Goal: Information Seeking & Learning: Find specific fact

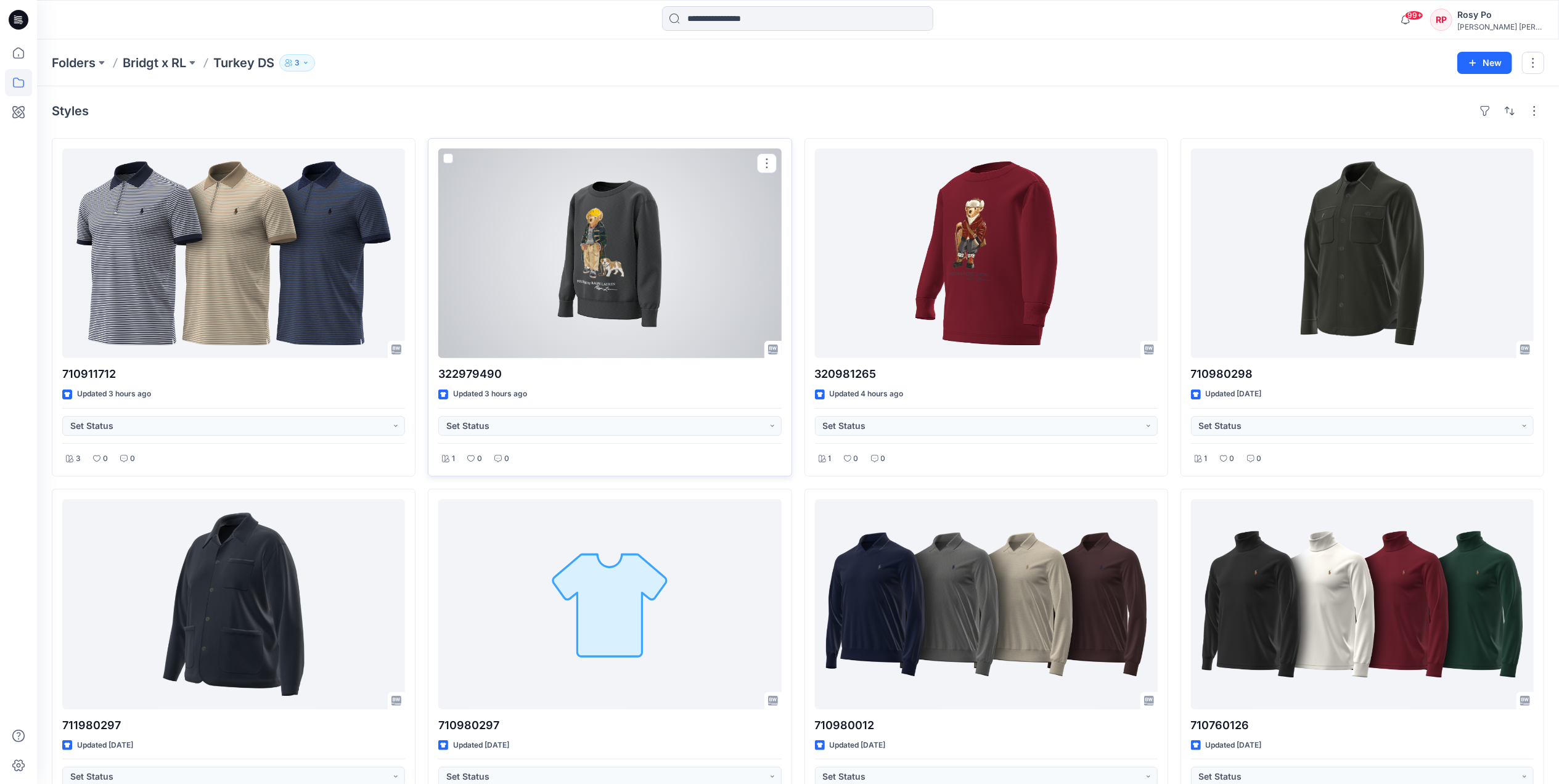
click at [593, 329] on div at bounding box center [610, 253] width 343 height 209
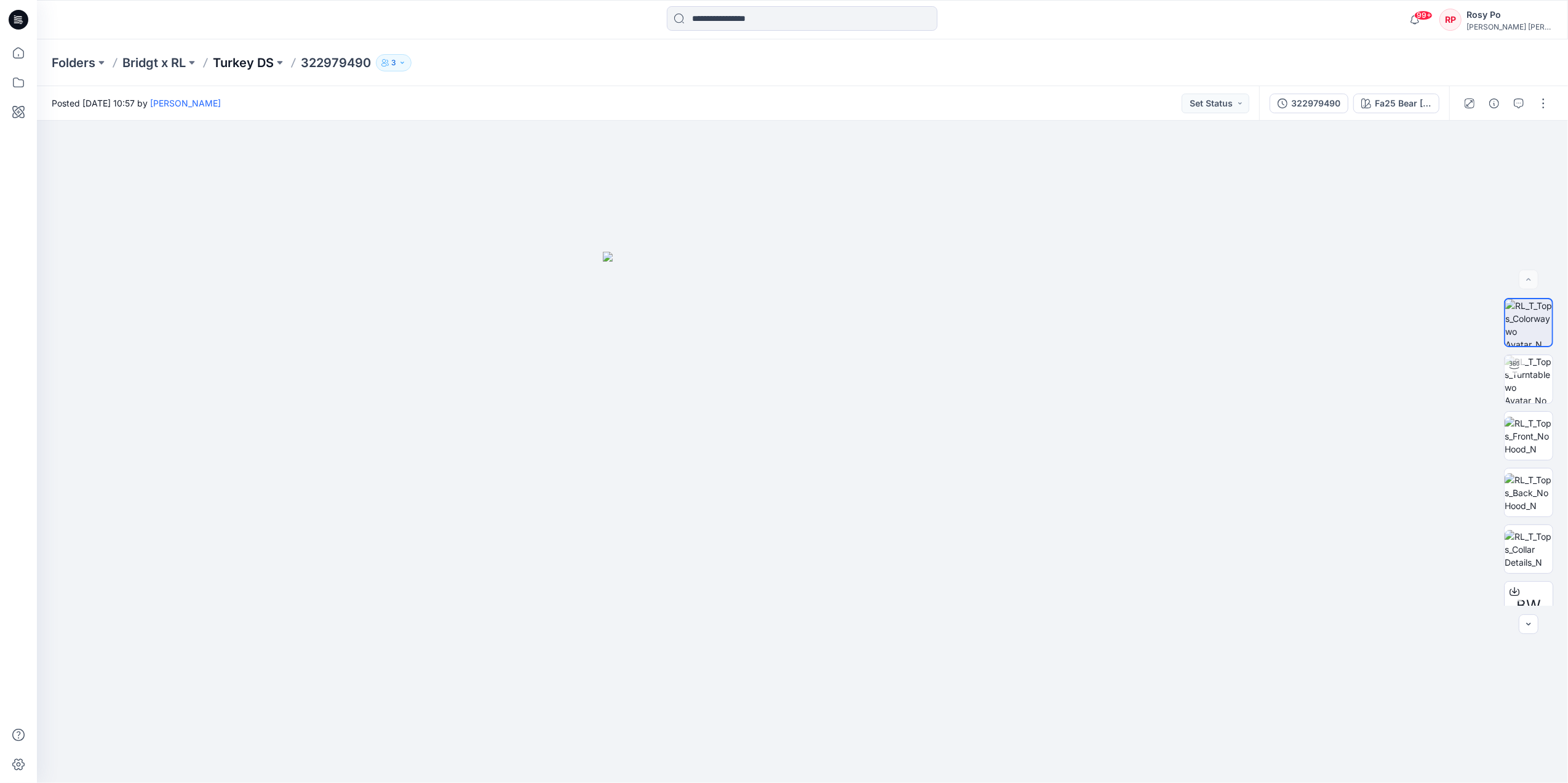
click at [261, 60] on p "Turkey DS" at bounding box center [243, 63] width 61 height 17
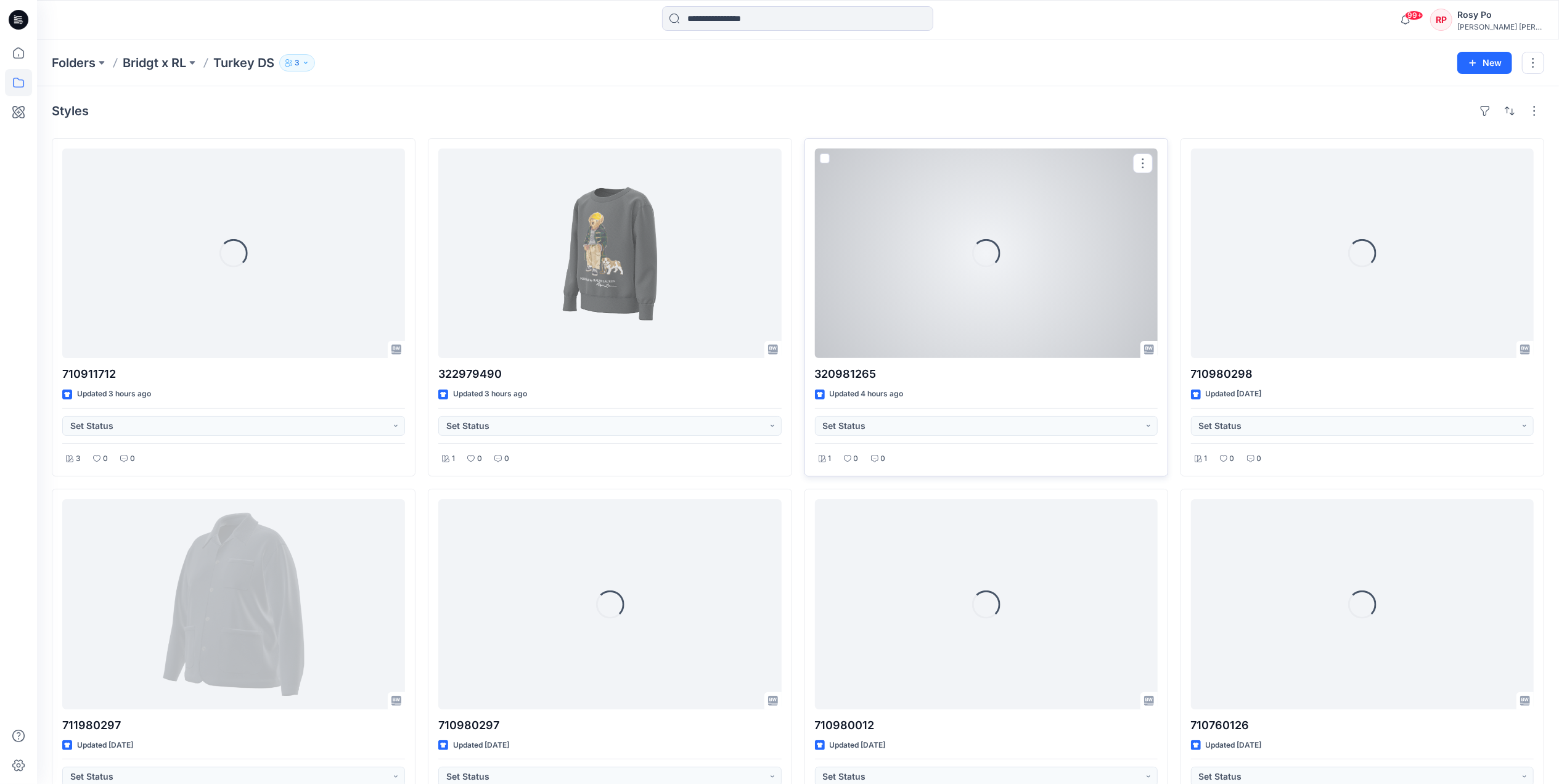
click at [934, 247] on div "Loading..." at bounding box center [986, 253] width 343 height 209
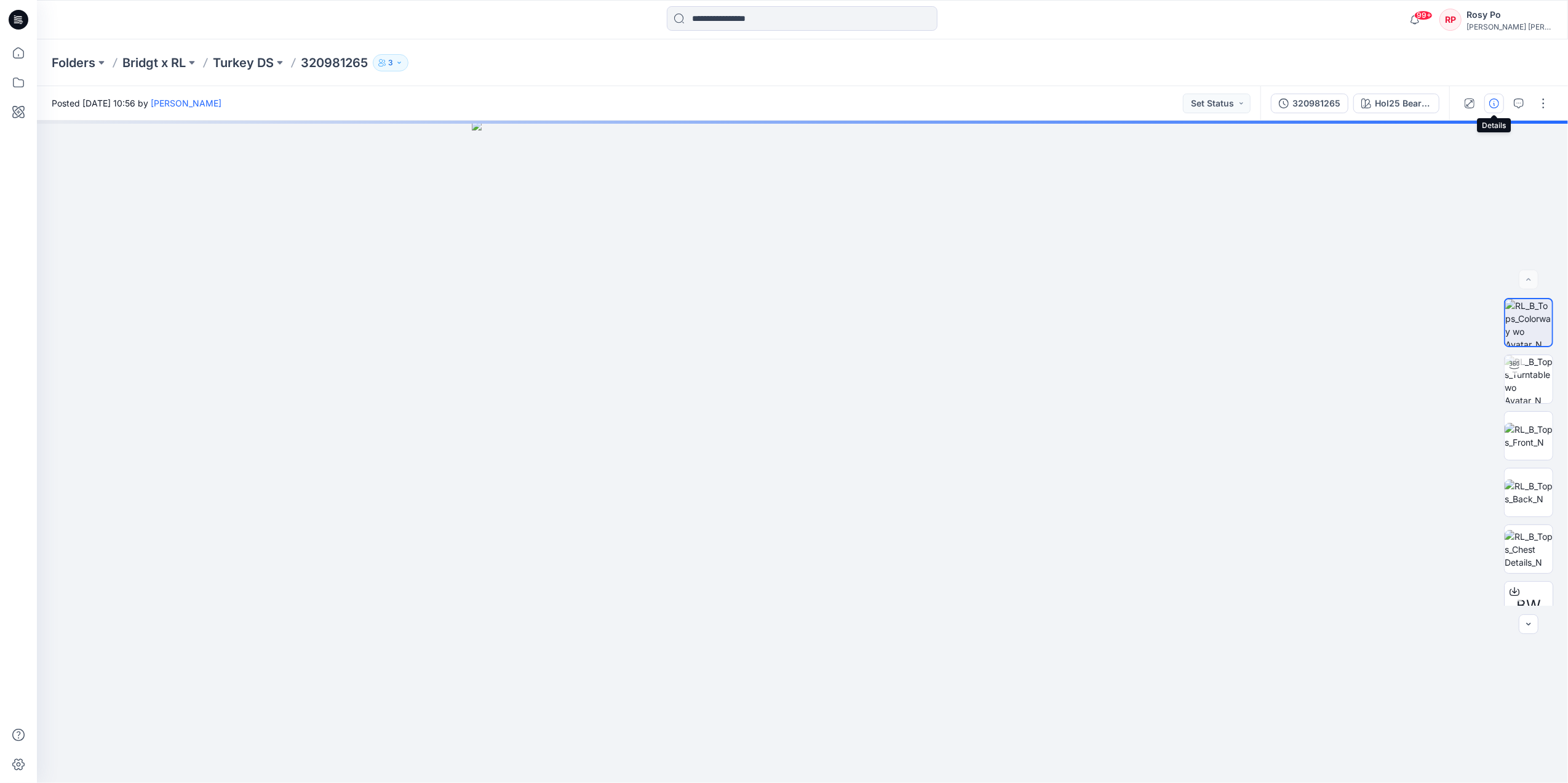
click at [1488, 106] on button "button" at bounding box center [1494, 103] width 20 height 20
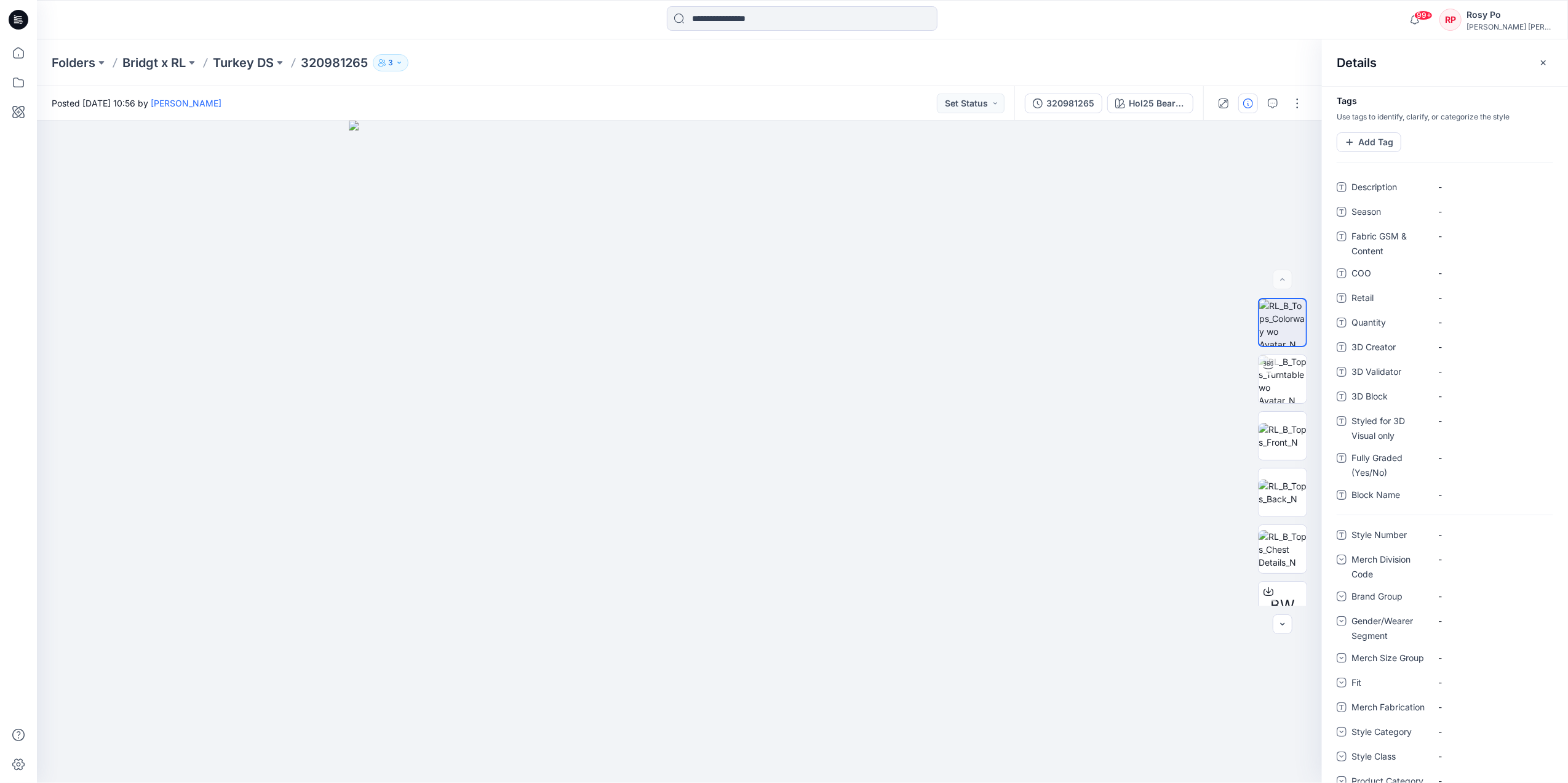
click at [689, 88] on div "Posted Thursday, October 09, 2025 10:56 by Minh Tu Set Status" at bounding box center [525, 103] width 977 height 34
click at [1545, 62] on icon "button" at bounding box center [1543, 63] width 10 height 10
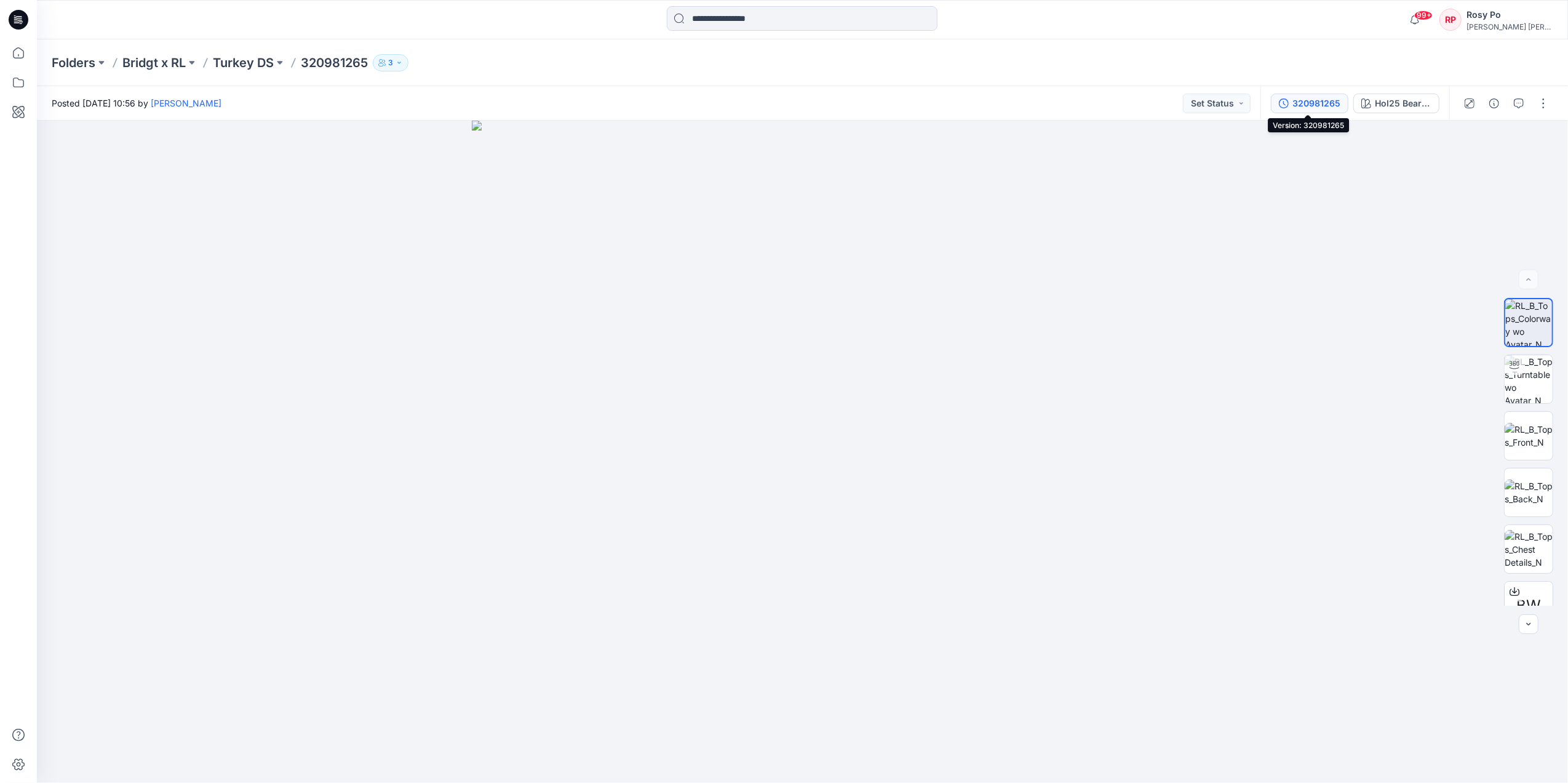
click at [1332, 103] on div "320981265" at bounding box center [1316, 103] width 48 height 13
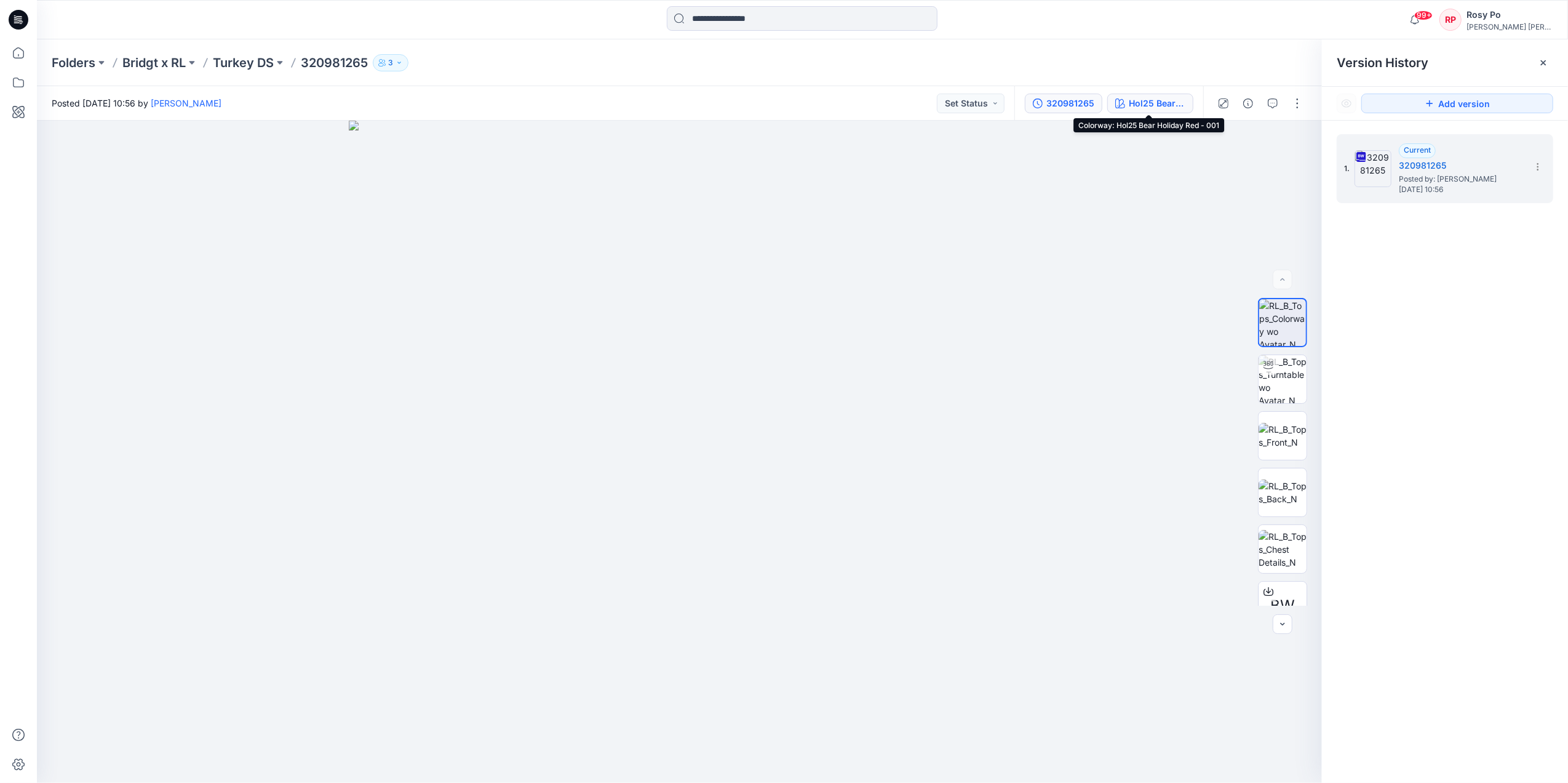
click at [1145, 104] on div "Hol25 Bear Holiday Red - 001" at bounding box center [1157, 103] width 56 height 13
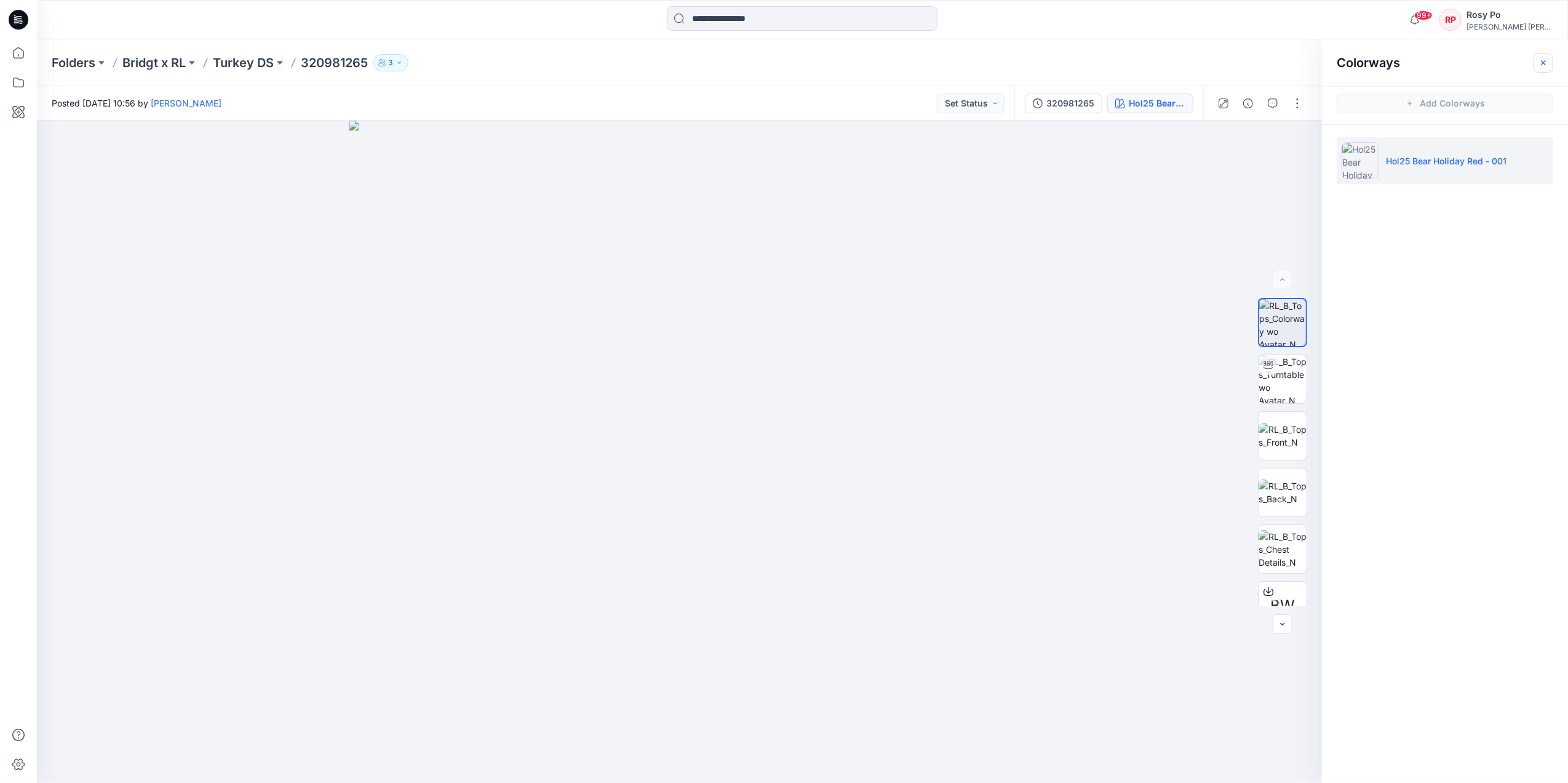
click at [1548, 58] on button "button" at bounding box center [1543, 63] width 20 height 20
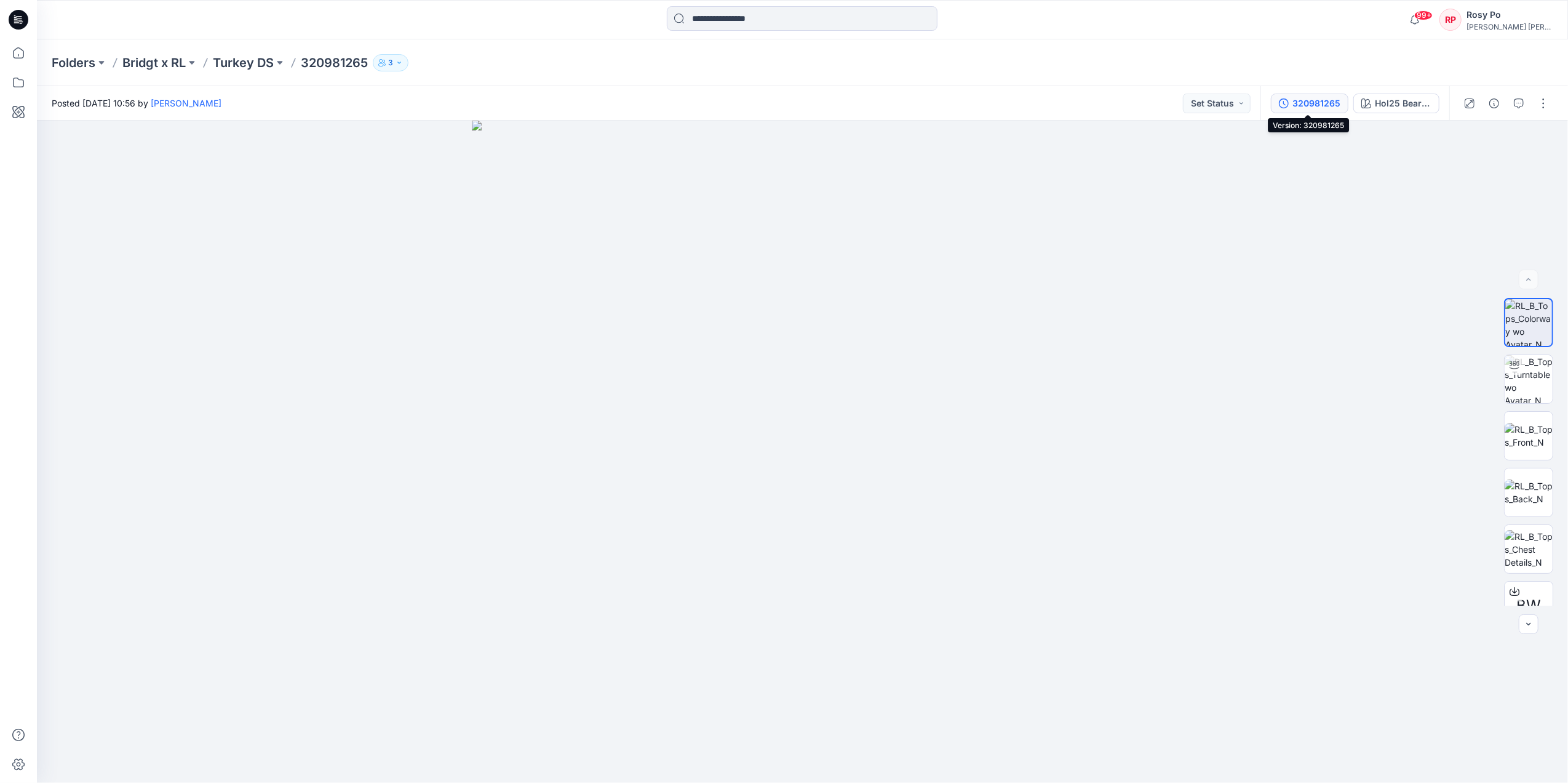
click at [1322, 107] on div "320981265" at bounding box center [1316, 103] width 48 height 13
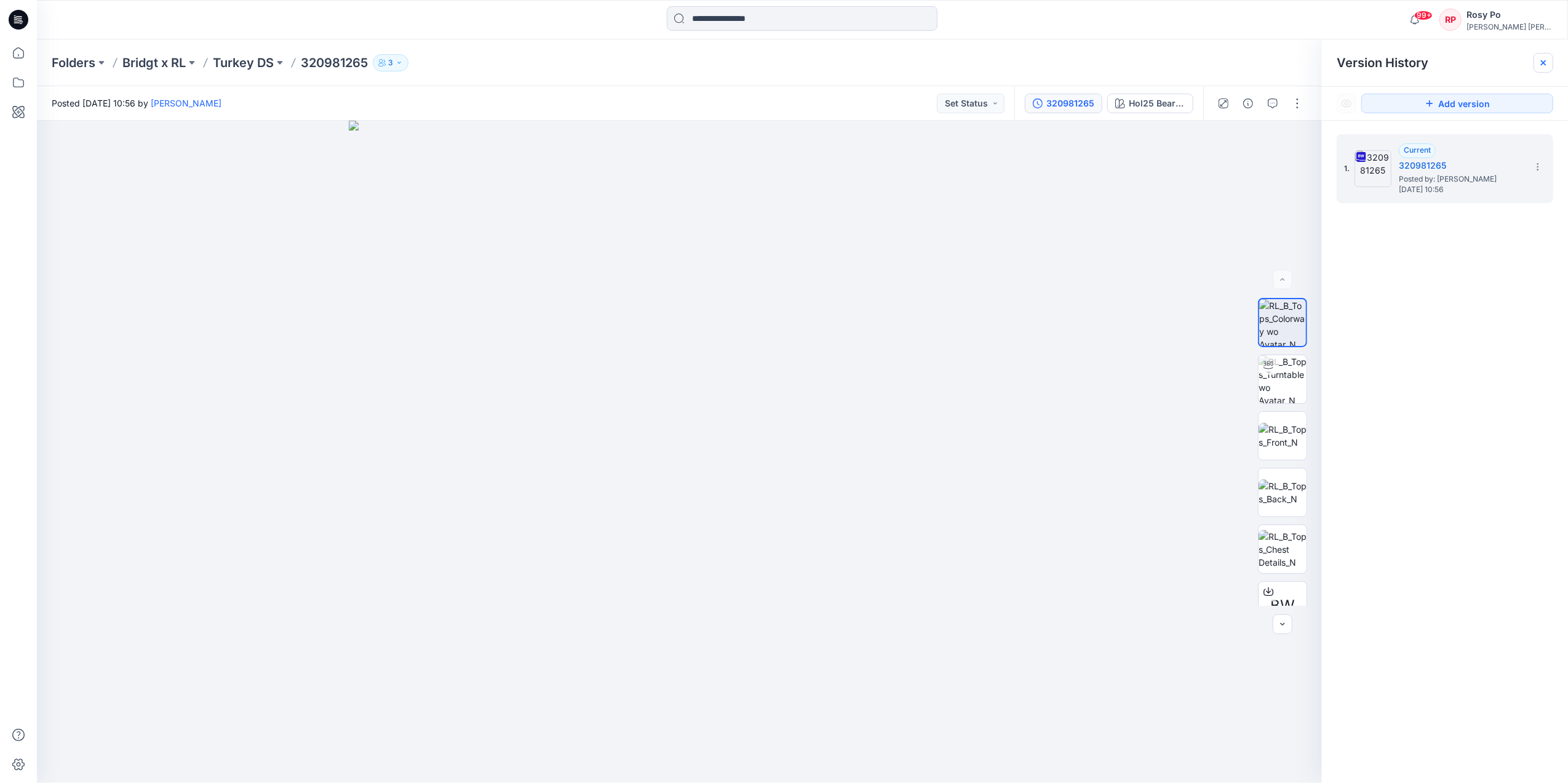
click at [1541, 65] on icon at bounding box center [1543, 62] width 5 height 5
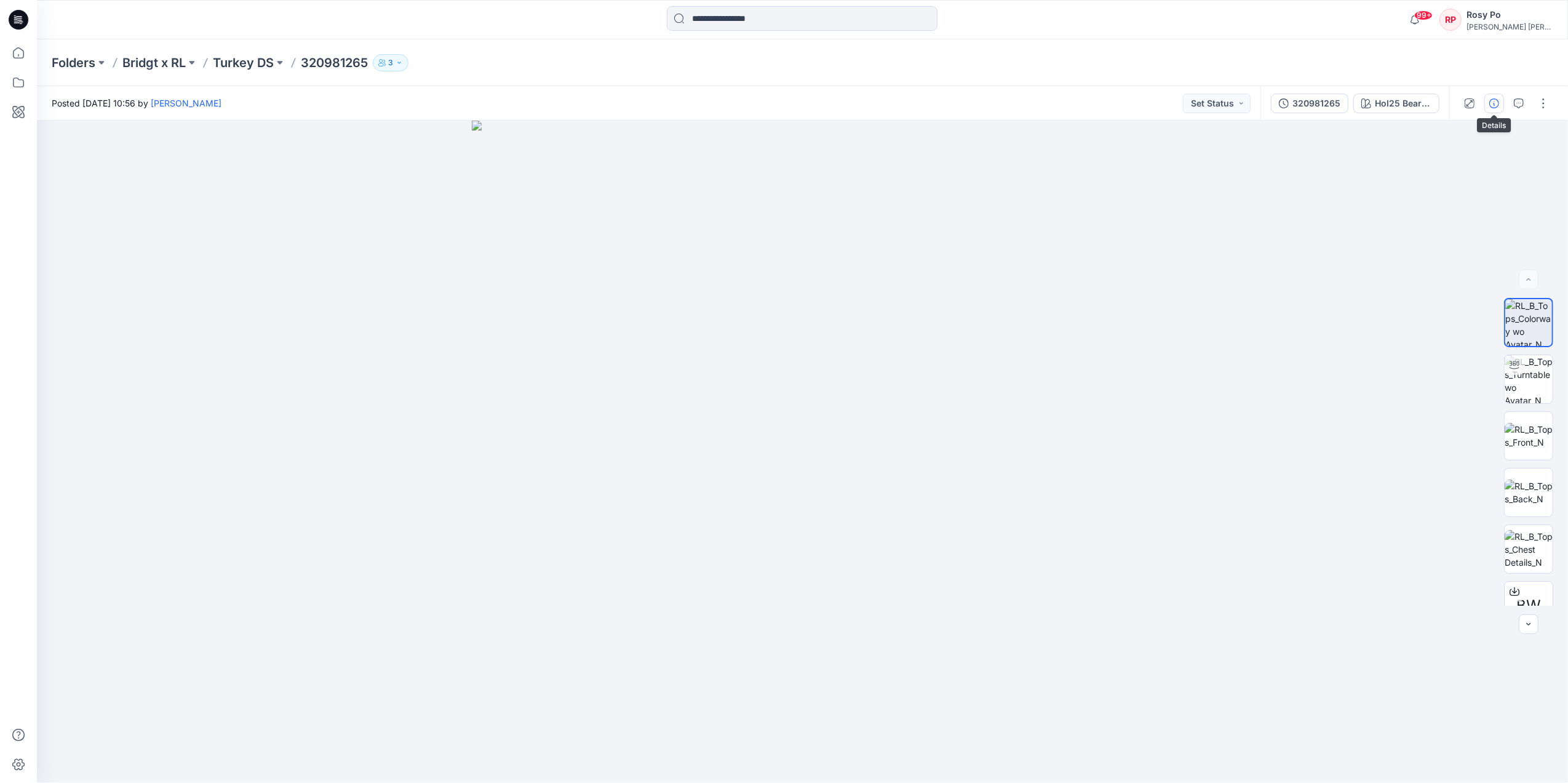
click at [1491, 109] on button "button" at bounding box center [1494, 103] width 20 height 20
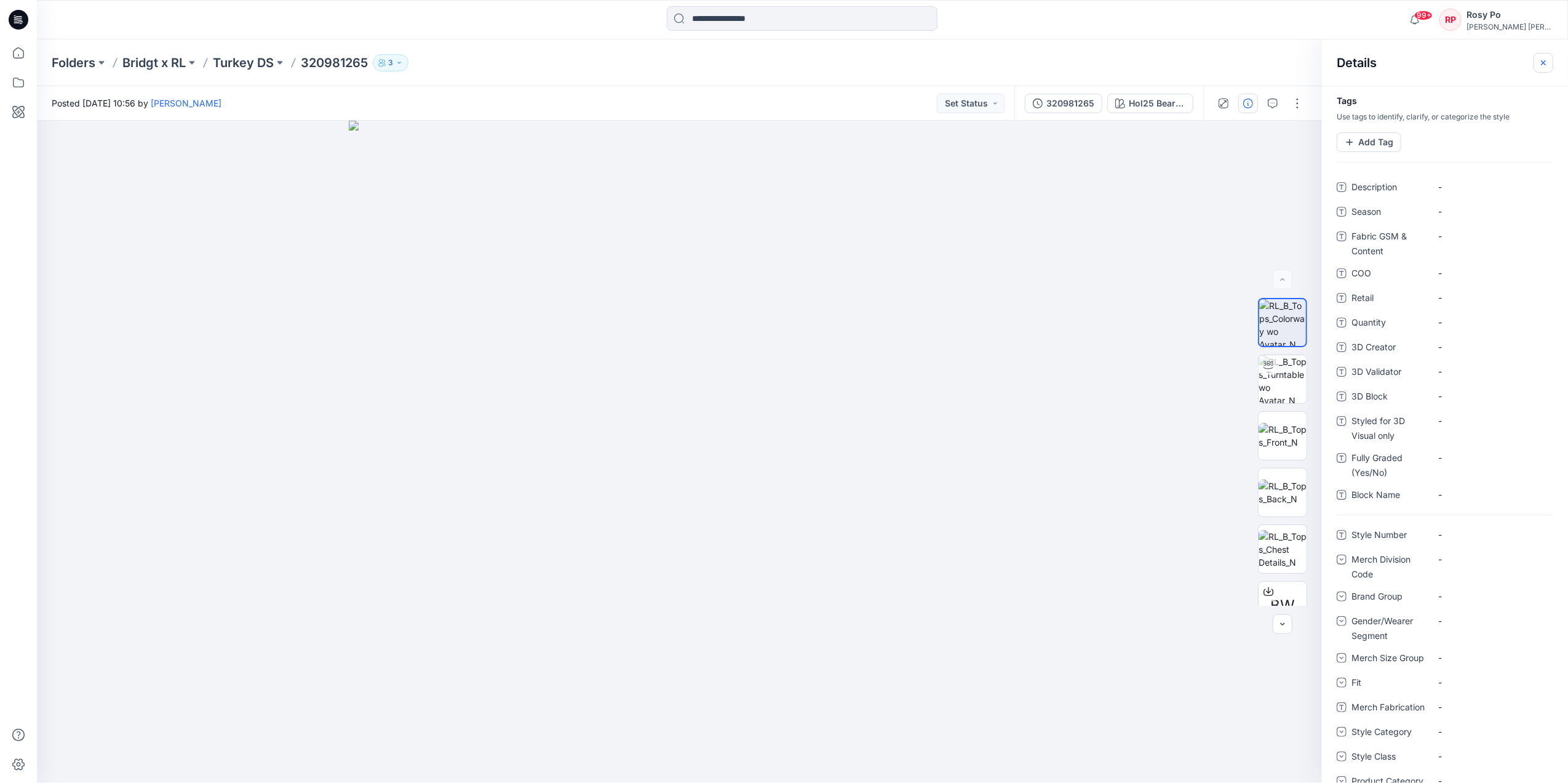
click at [1543, 65] on icon "button" at bounding box center [1543, 63] width 10 height 10
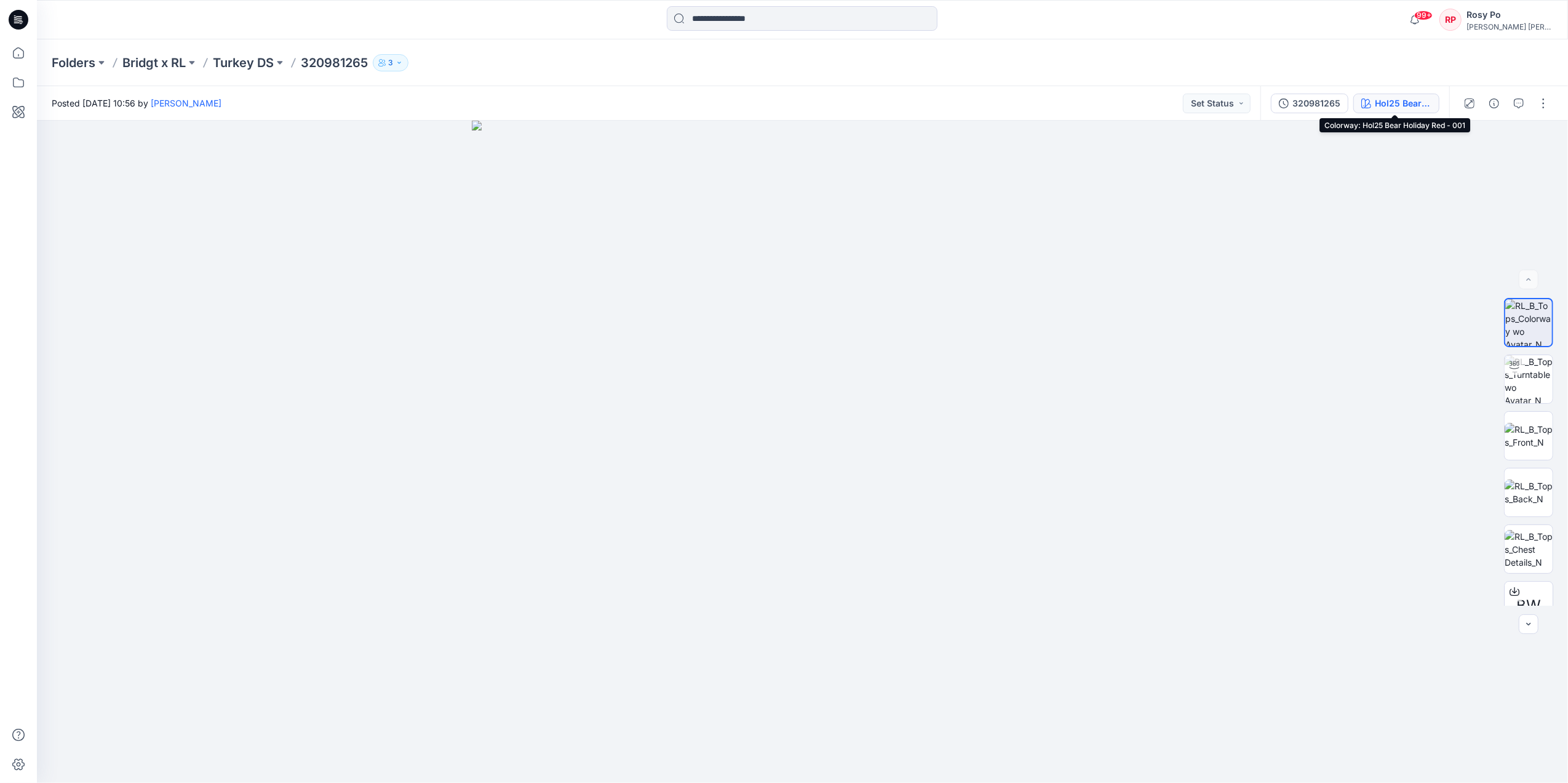
click at [1425, 106] on div "Hol25 Bear Holiday Red - 001" at bounding box center [1403, 103] width 56 height 13
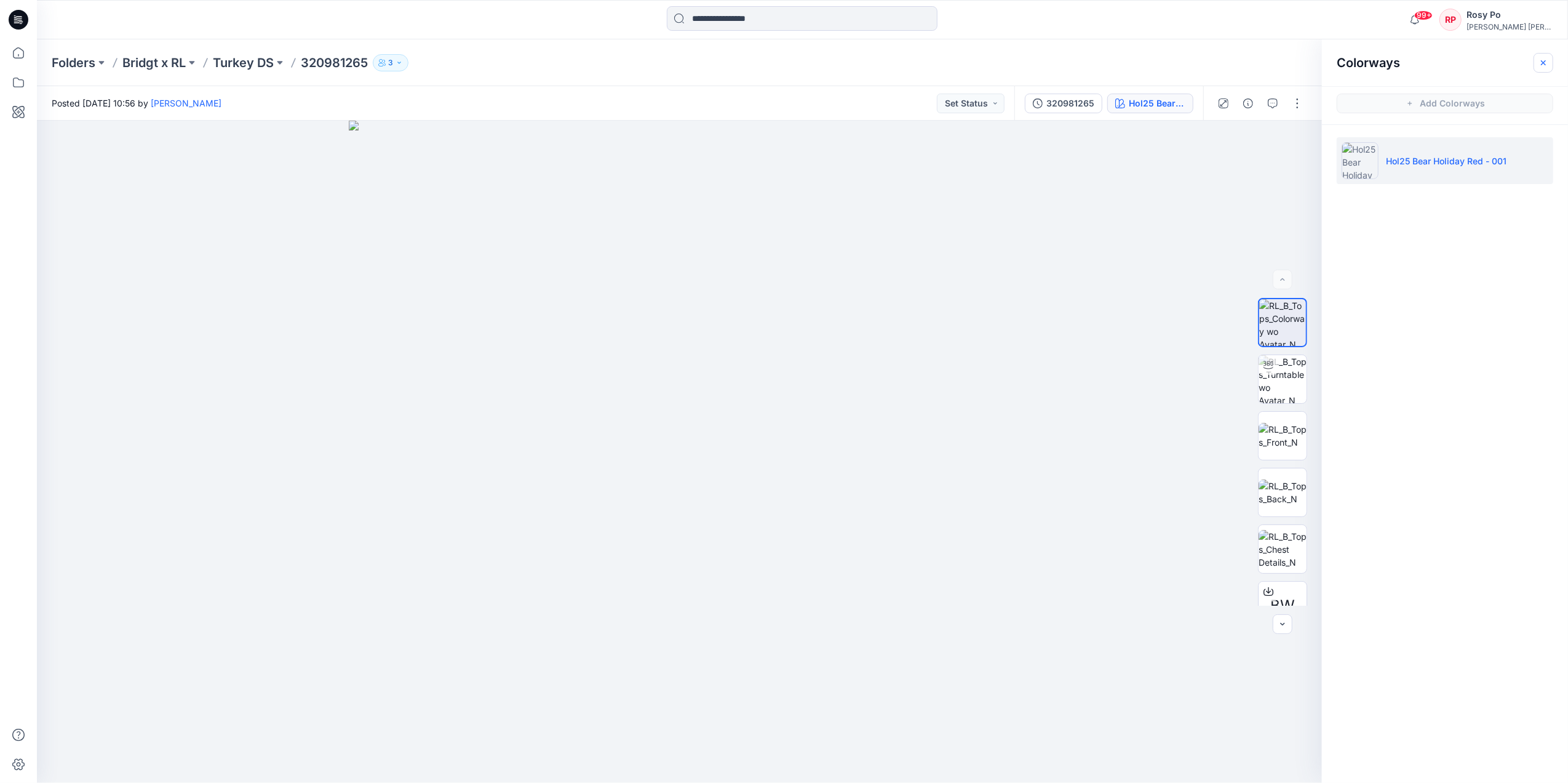
click at [1546, 59] on icon "button" at bounding box center [1543, 63] width 10 height 10
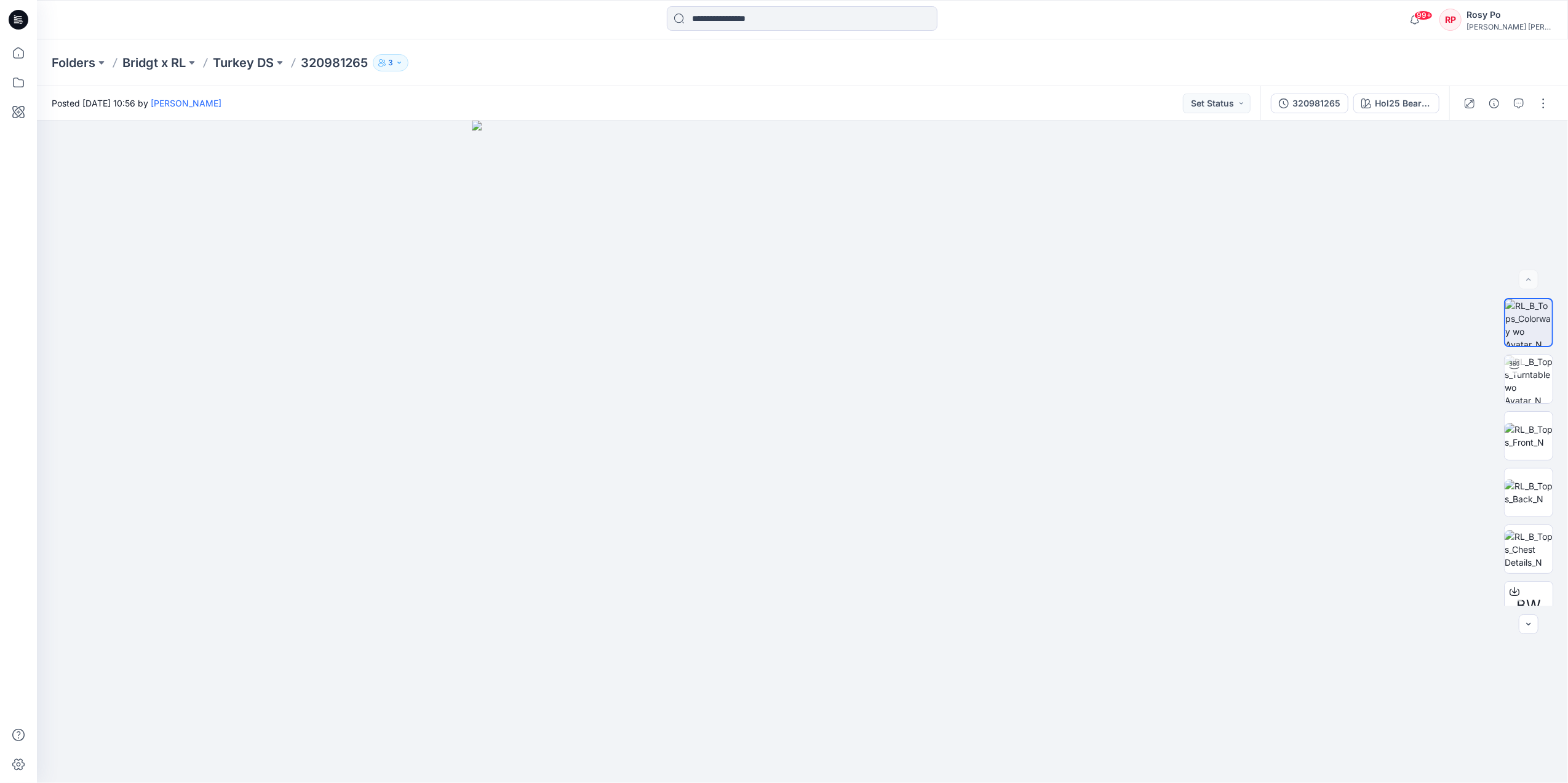
click at [1322, 64] on div "Folders Bridgt x RL Turkey DS 320981265 3" at bounding box center [754, 63] width 1406 height 17
click at [1286, 50] on div "Folders Bridgt x RL Turkey DS 320981265 3" at bounding box center [802, 63] width 1531 height 47
click at [1491, 109] on button "button" at bounding box center [1494, 103] width 20 height 20
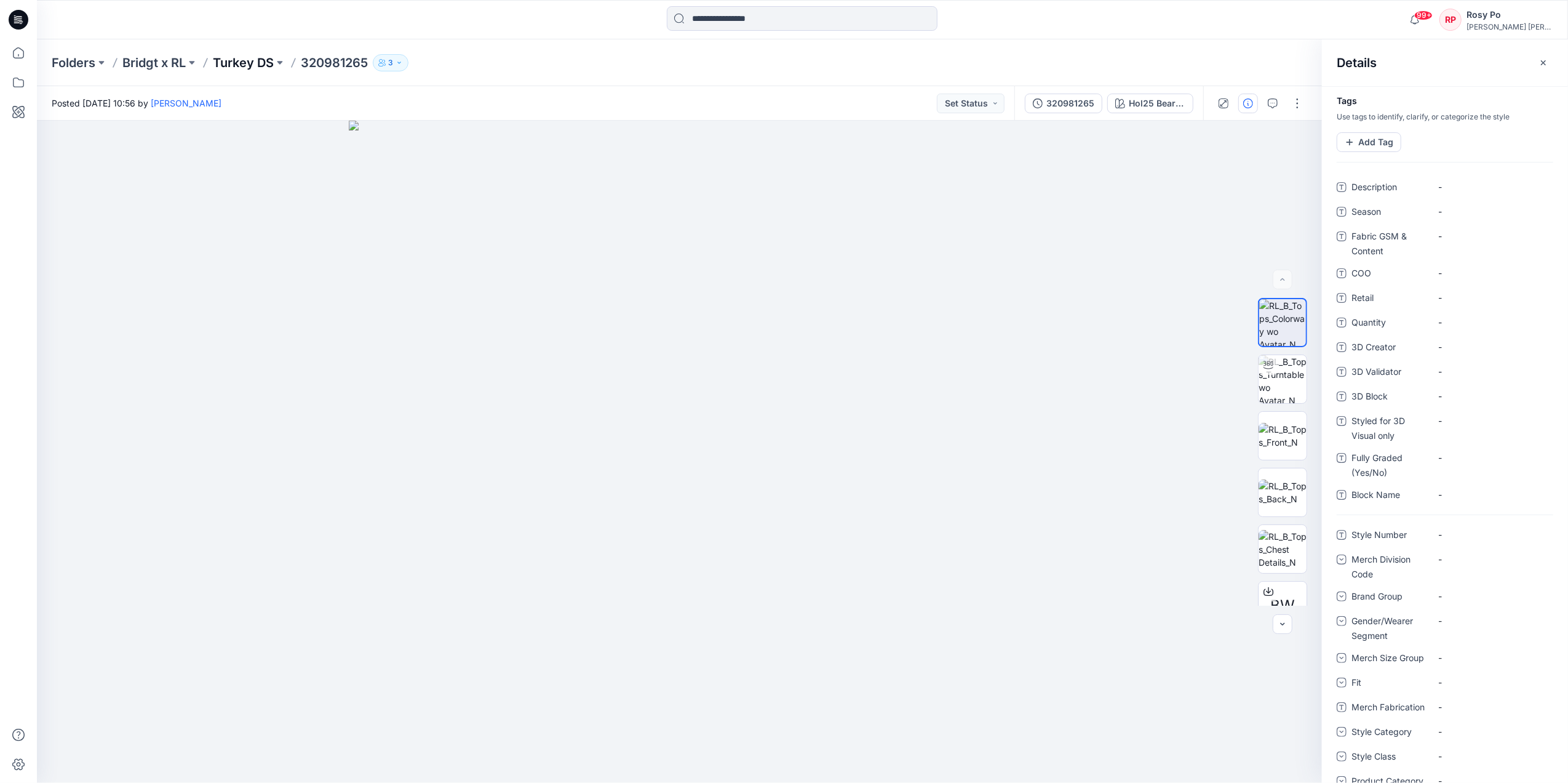
click at [237, 62] on p "Turkey DS" at bounding box center [243, 63] width 61 height 17
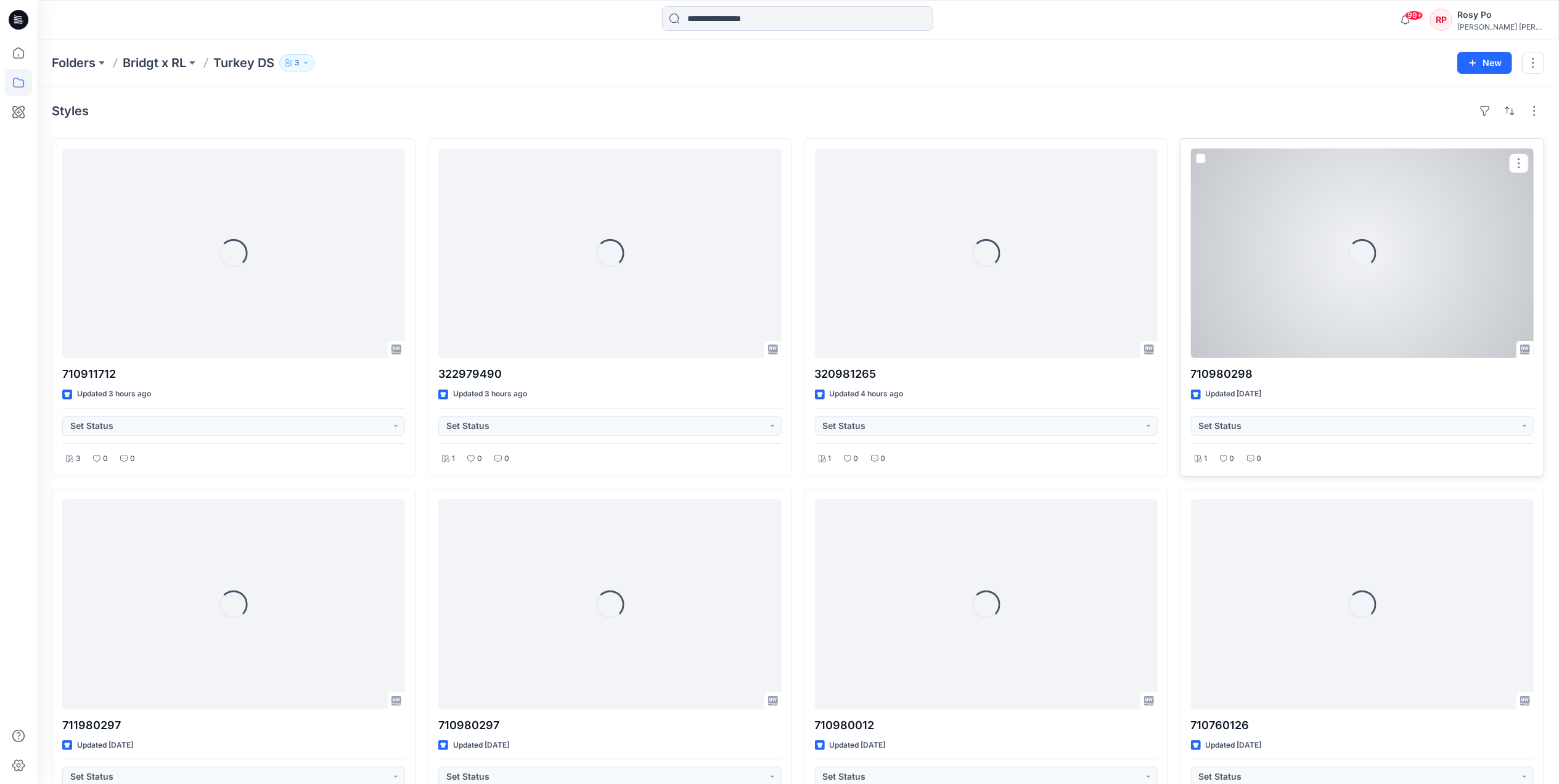
click at [1305, 262] on div "Loading..." at bounding box center [1362, 253] width 343 height 209
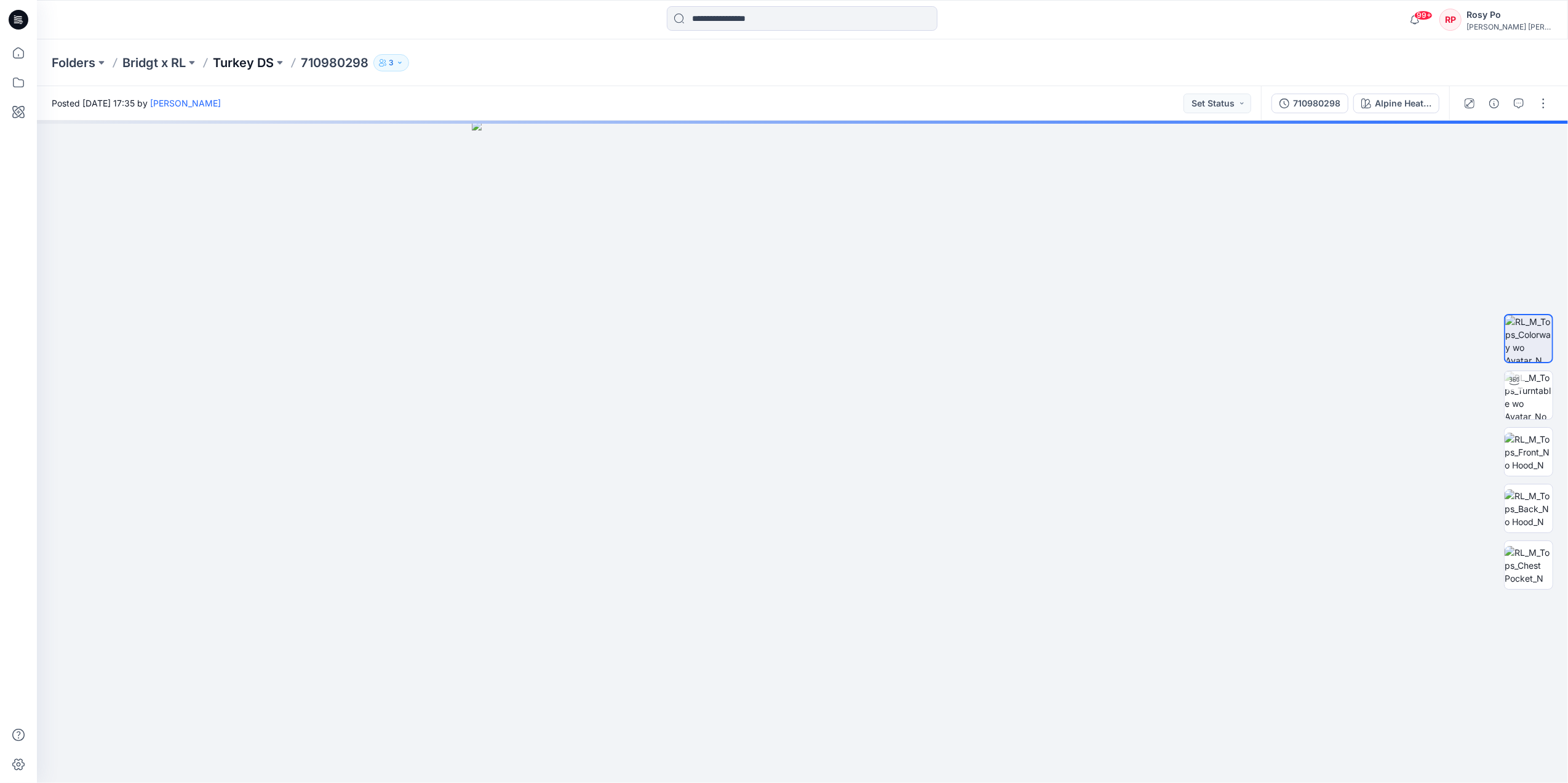
click at [242, 62] on p "Turkey DS" at bounding box center [243, 63] width 61 height 17
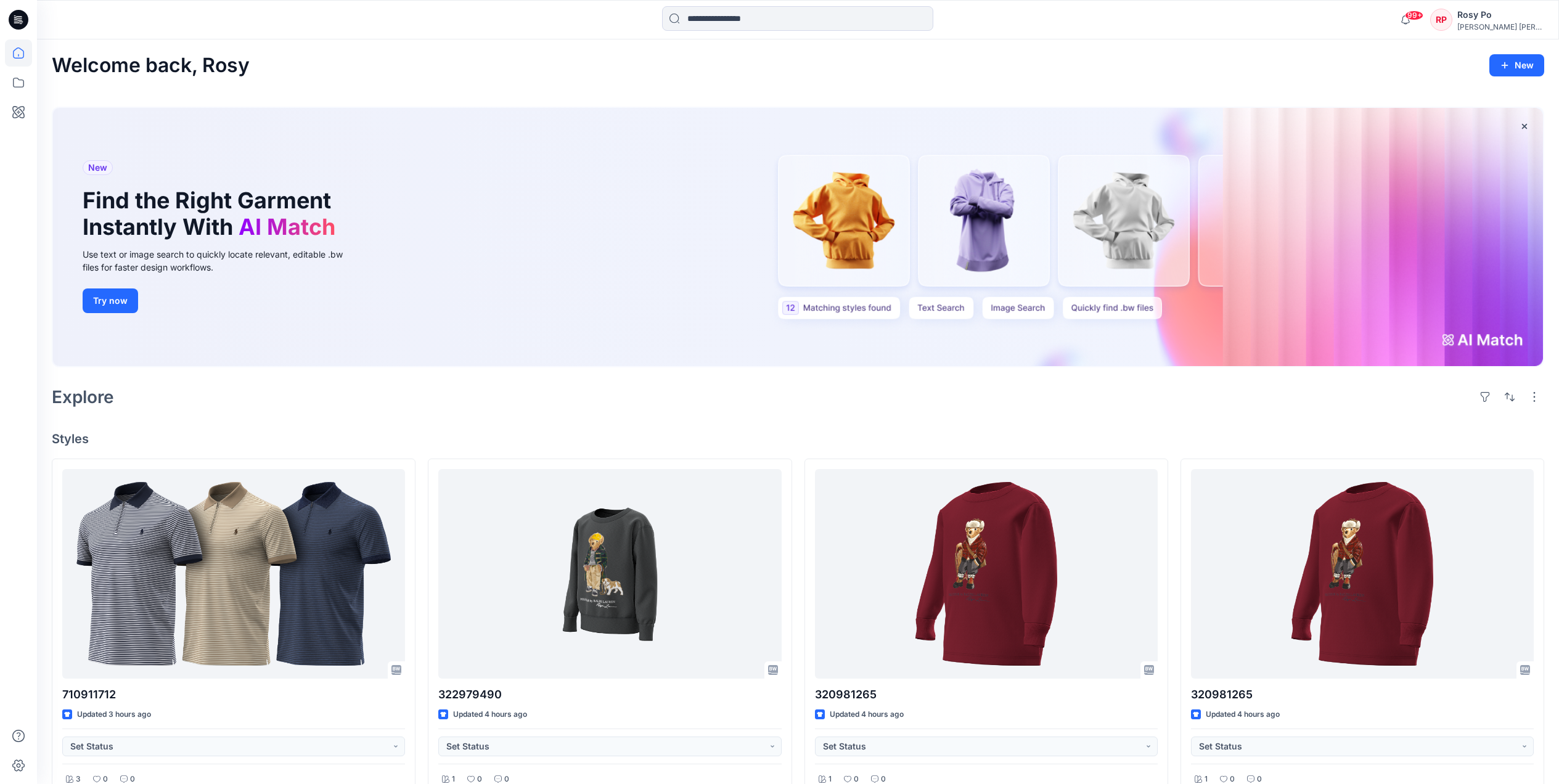
scroll to position [410, 0]
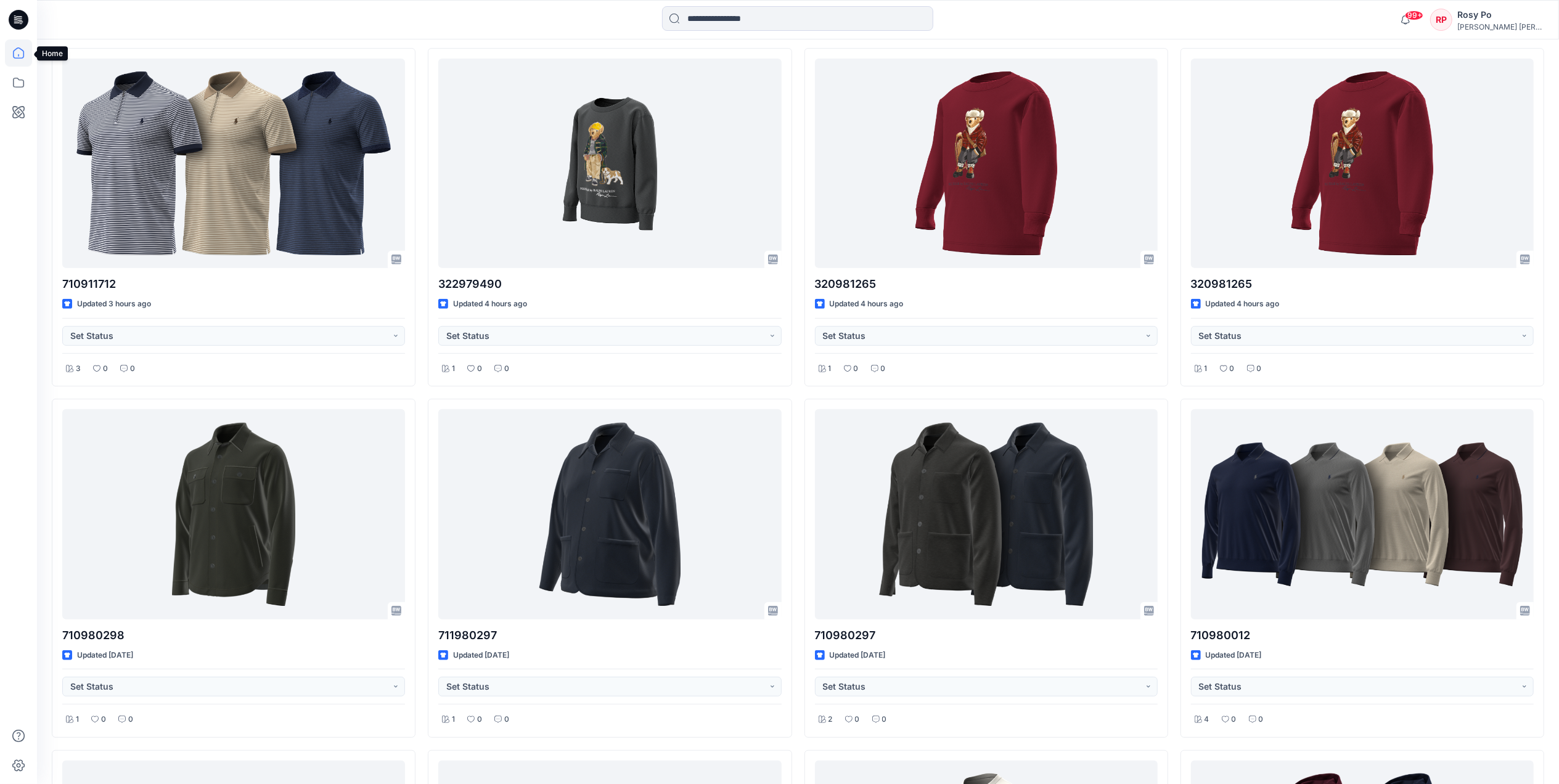
click at [16, 49] on icon at bounding box center [18, 53] width 11 height 11
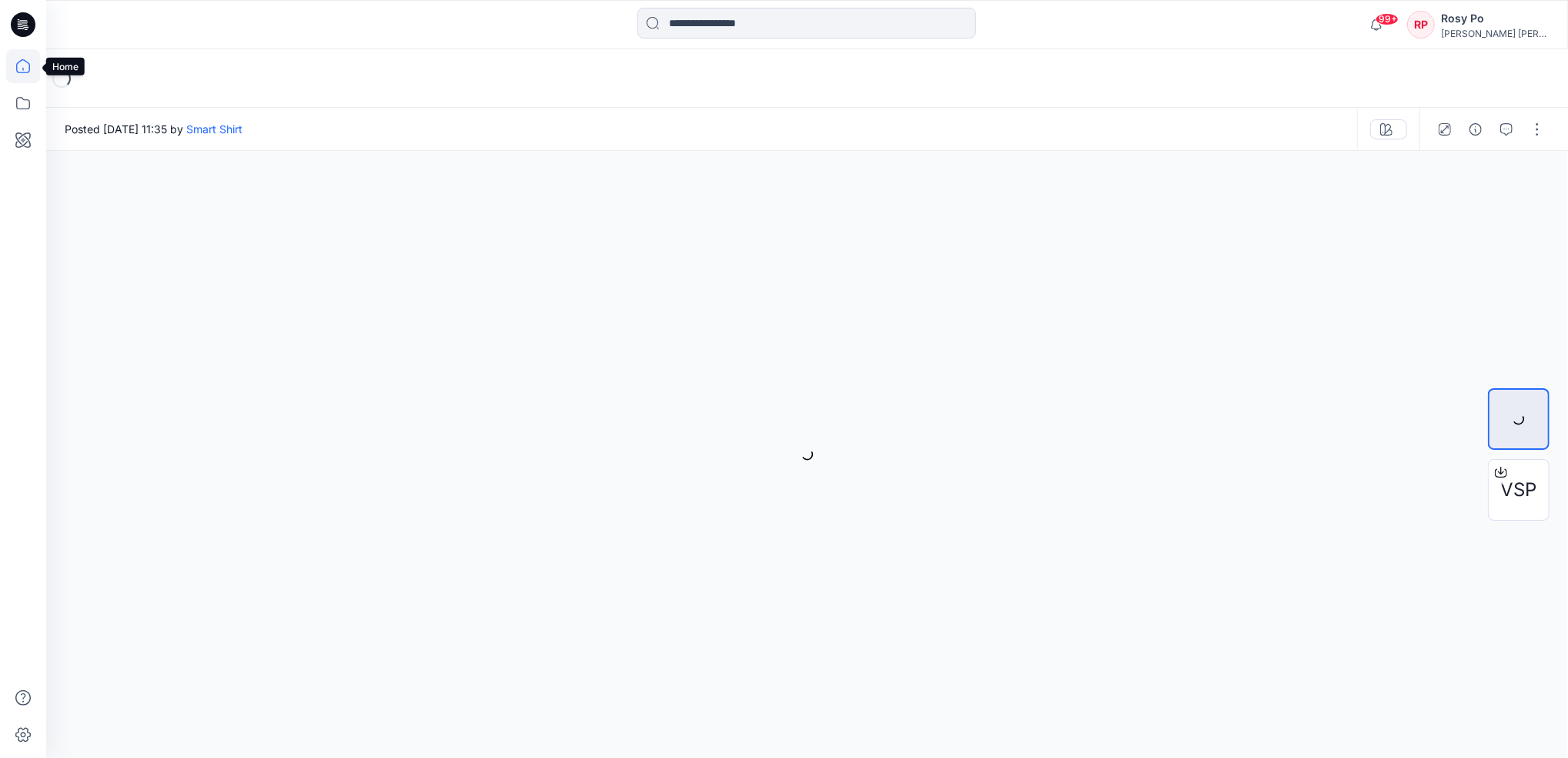
drag, startPoint x: 21, startPoint y: 68, endPoint x: 30, endPoint y: 69, distance: 9.1
click at [21, 68] on icon at bounding box center [23, 66] width 34 height 34
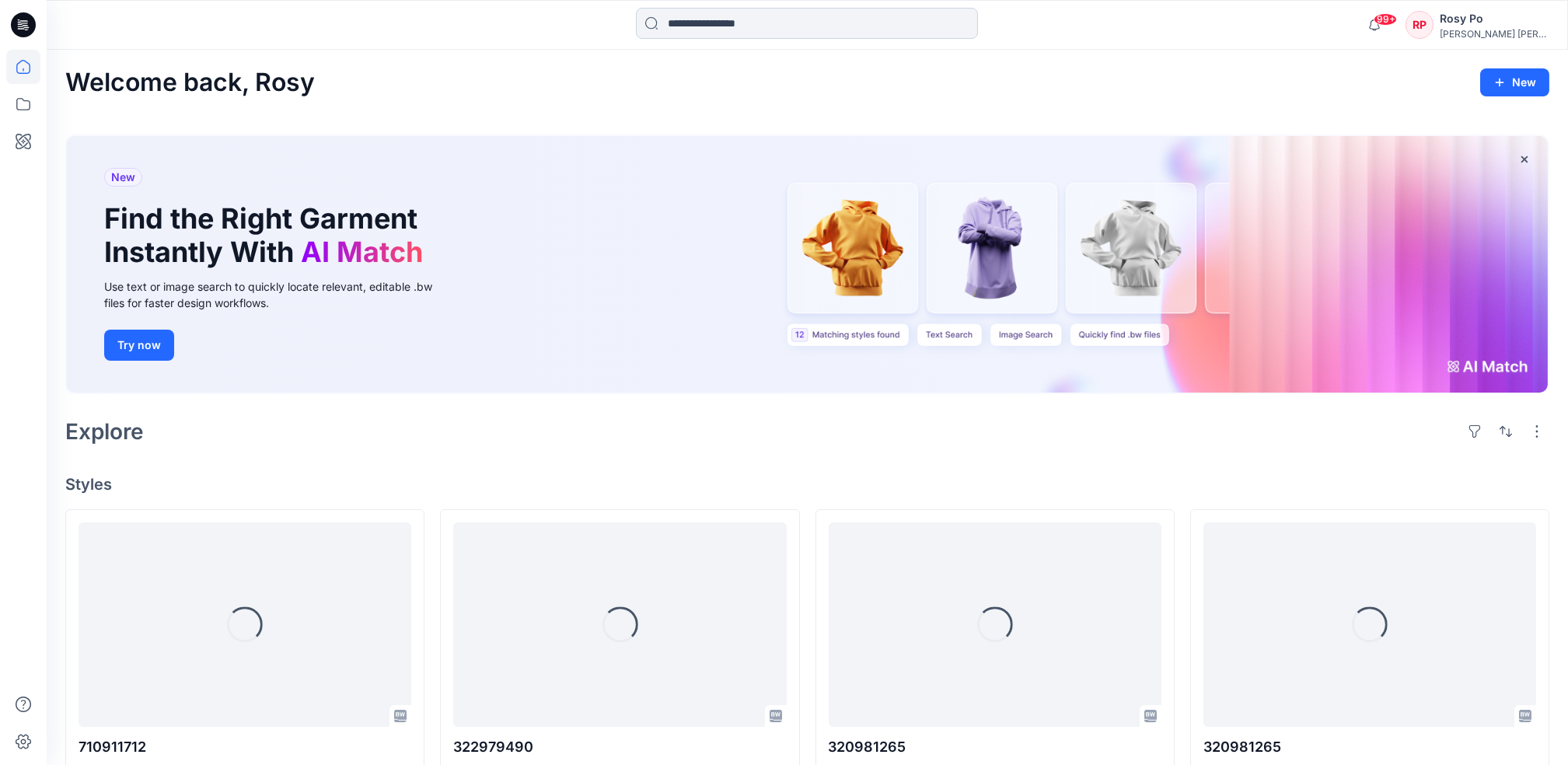
click at [804, 29] on input at bounding box center [807, 23] width 342 height 31
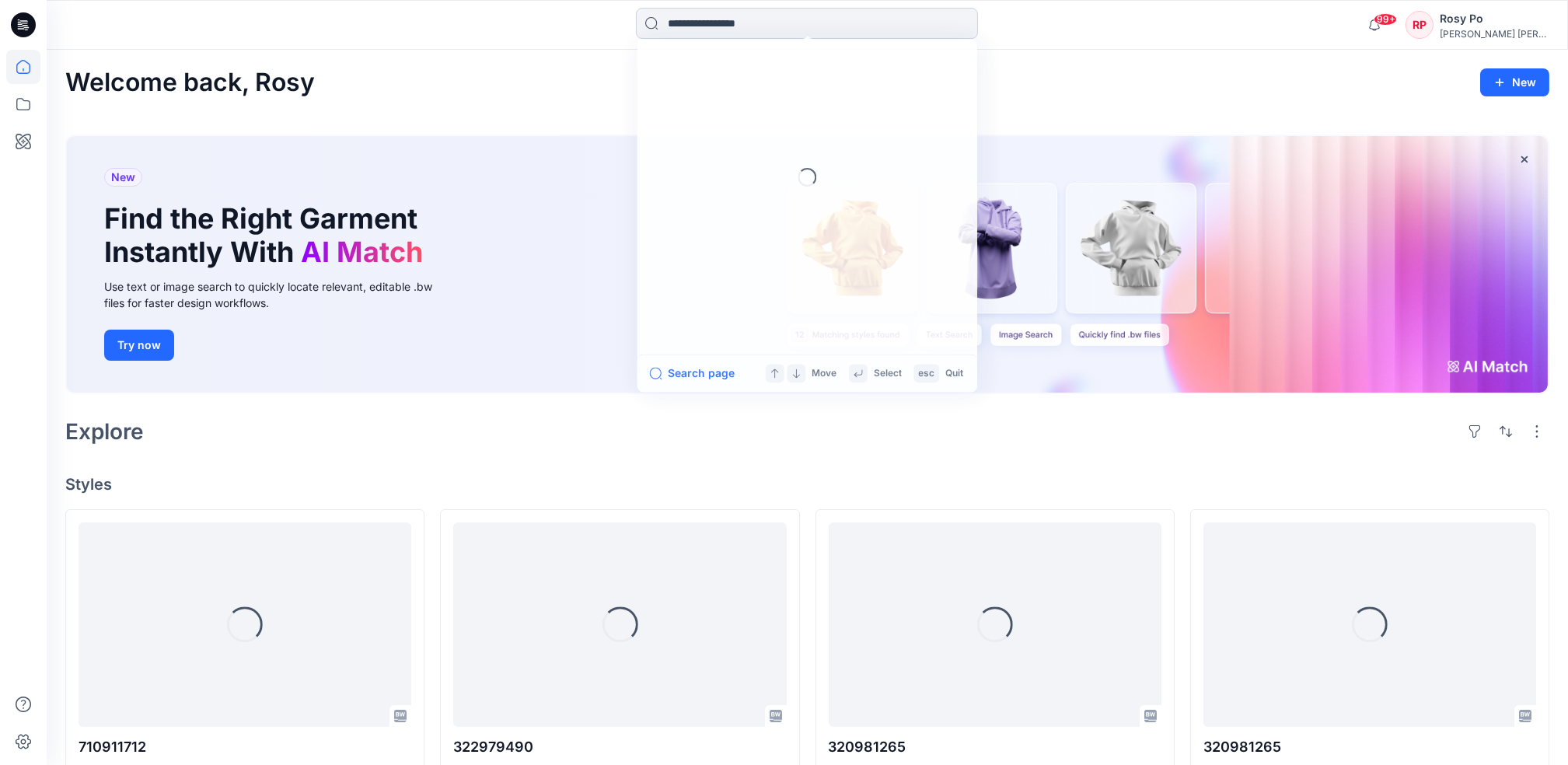
paste input "*********"
type input "*********"
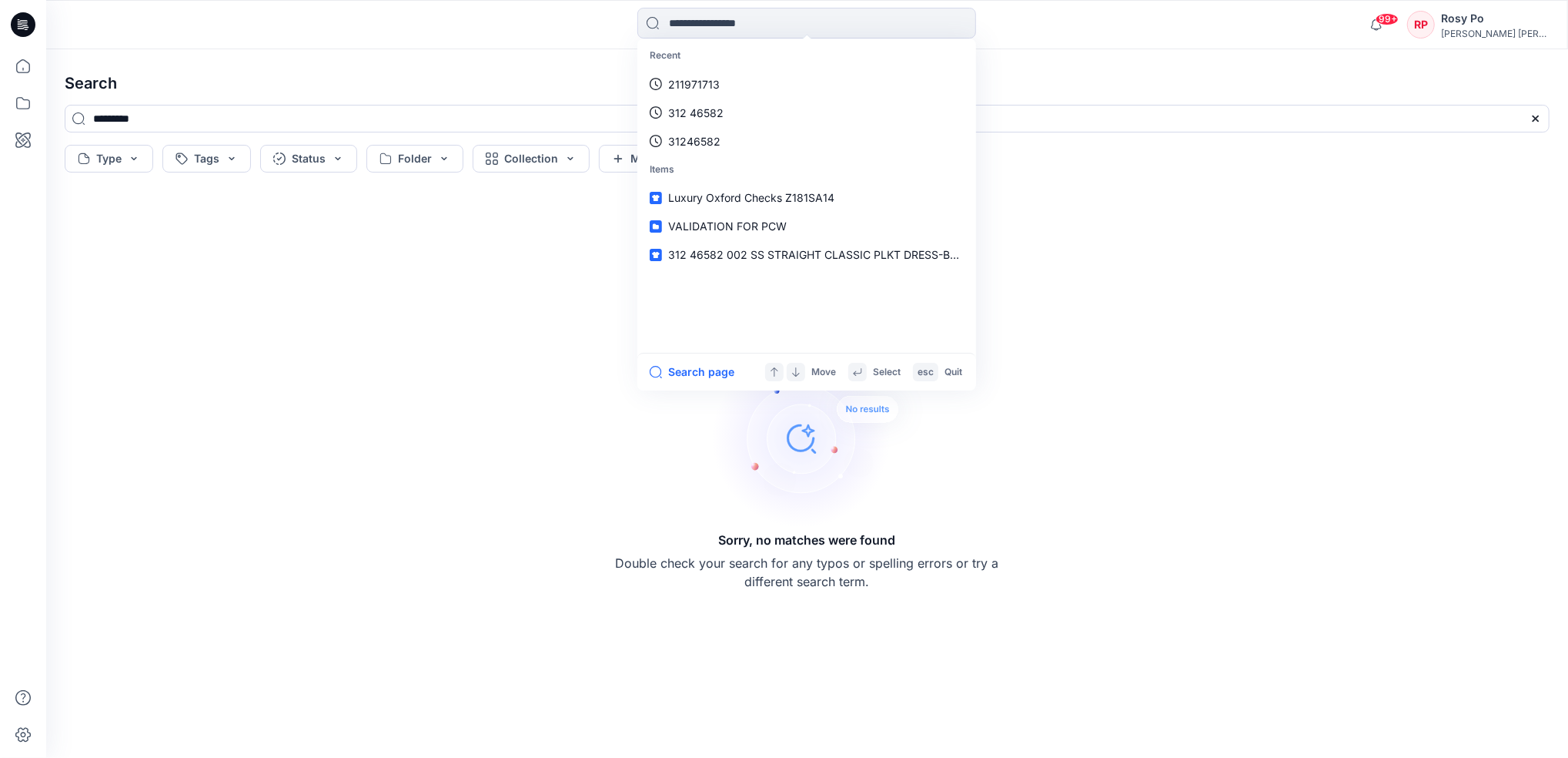
click at [1232, 381] on div "Sorry, no matches were found Double check your search for any typos or spelling…" at bounding box center [807, 468] width 1510 height 555
